Goal: Task Accomplishment & Management: Complete application form

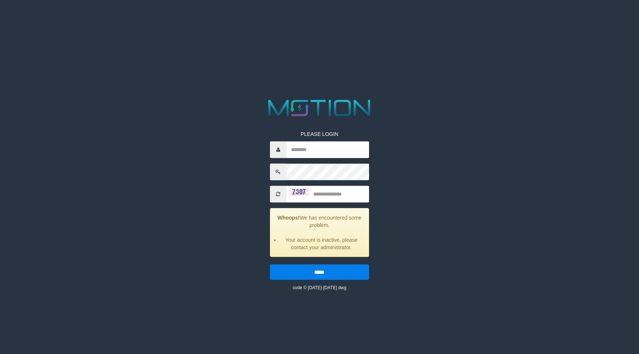
drag, startPoint x: 340, startPoint y: 85, endPoint x: 1, endPoint y: 123, distance: 340.3
click at [332, 18] on html "PLEASE LOGIN Whoops! We has encountered some problem. Your account is inactive,…" at bounding box center [319, 9] width 639 height 18
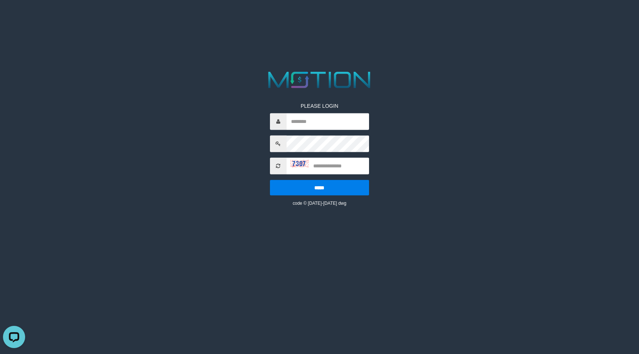
click at [216, 78] on div at bounding box center [320, 80] width 320 height 22
click at [203, 83] on div at bounding box center [320, 80] width 320 height 22
